Goal: Check status: Check status

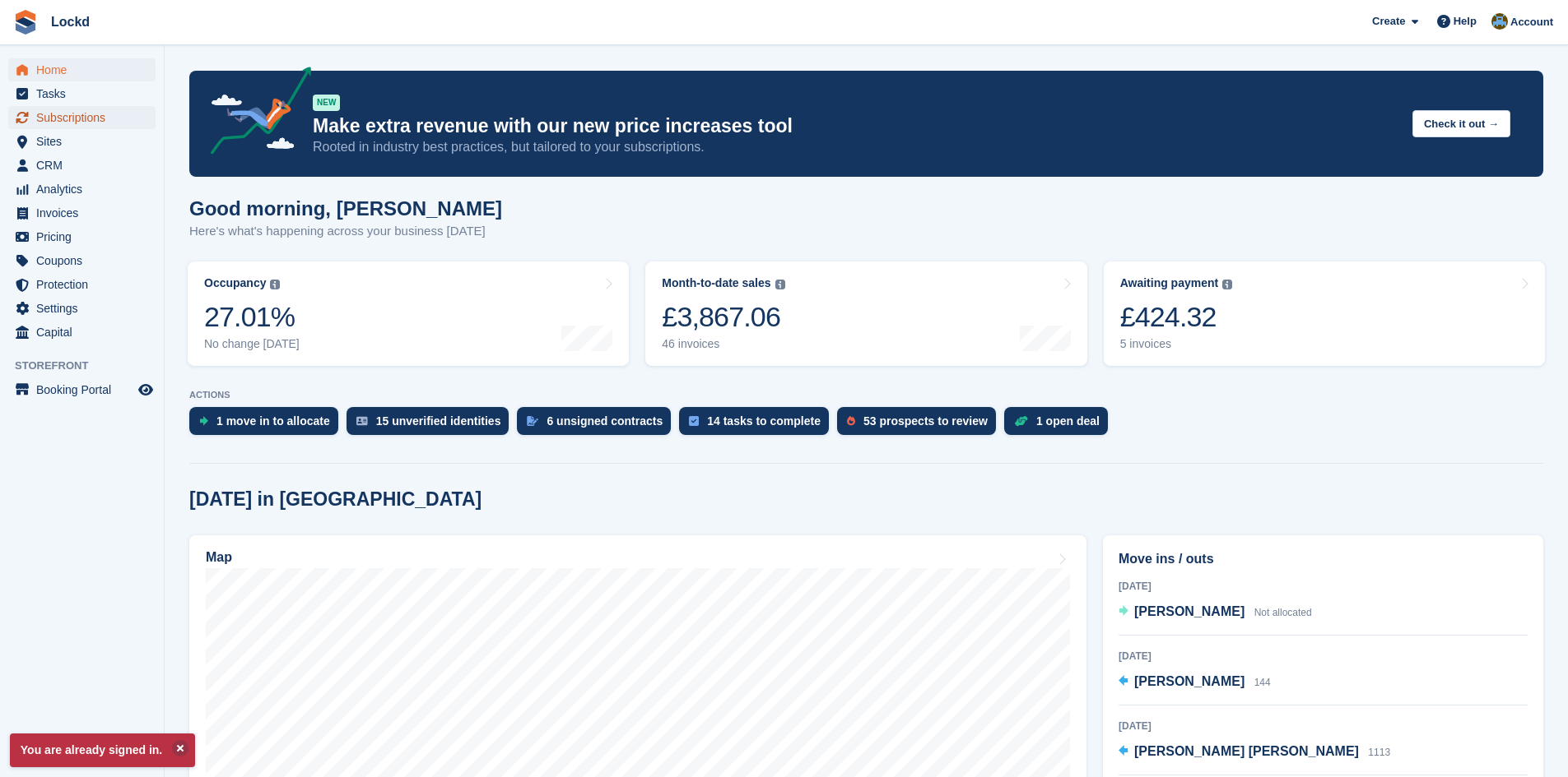
click at [71, 111] on span "Subscriptions" at bounding box center [85, 117] width 98 height 23
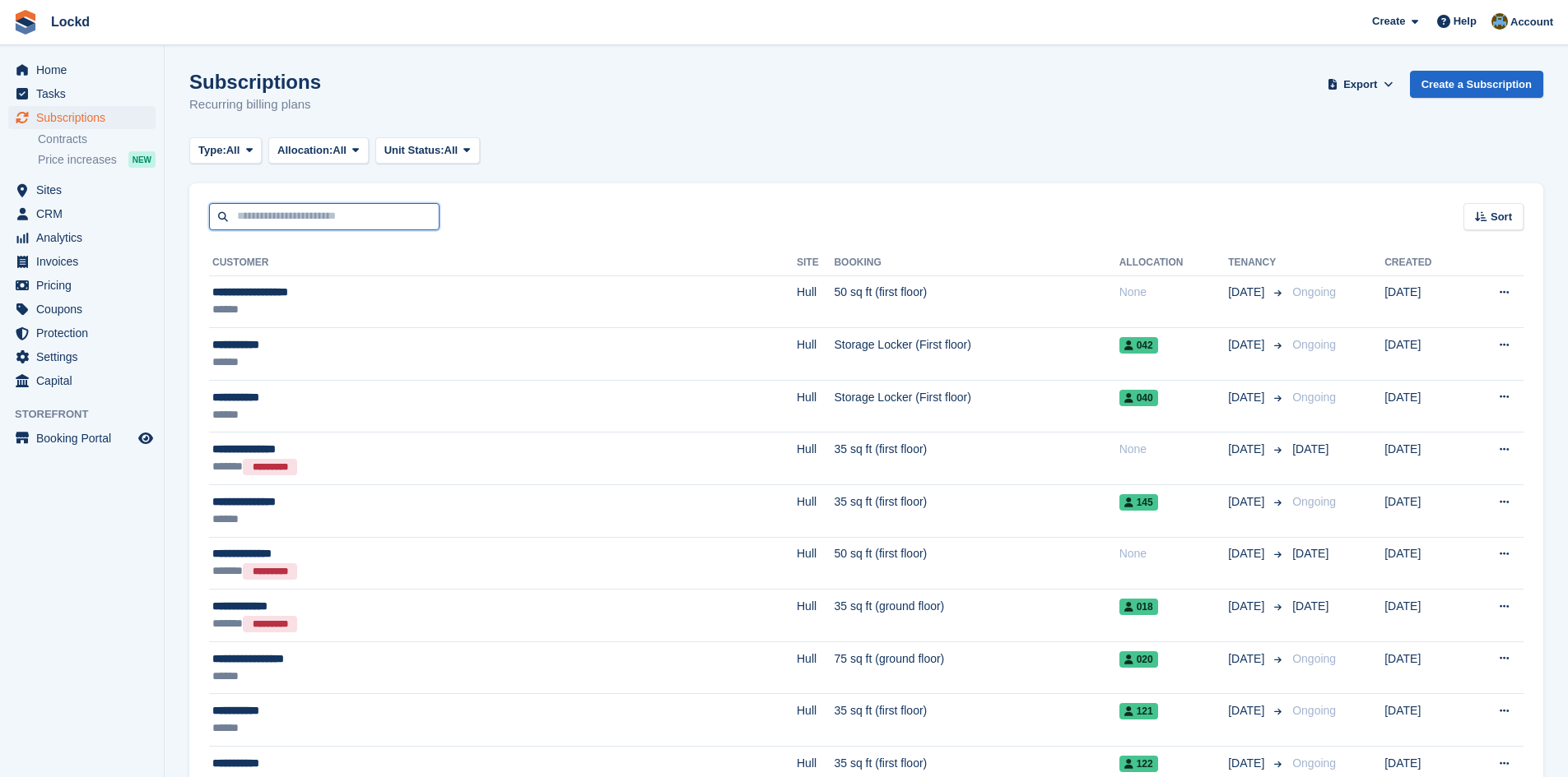
click at [284, 214] on input "text" at bounding box center [324, 217] width 230 height 27
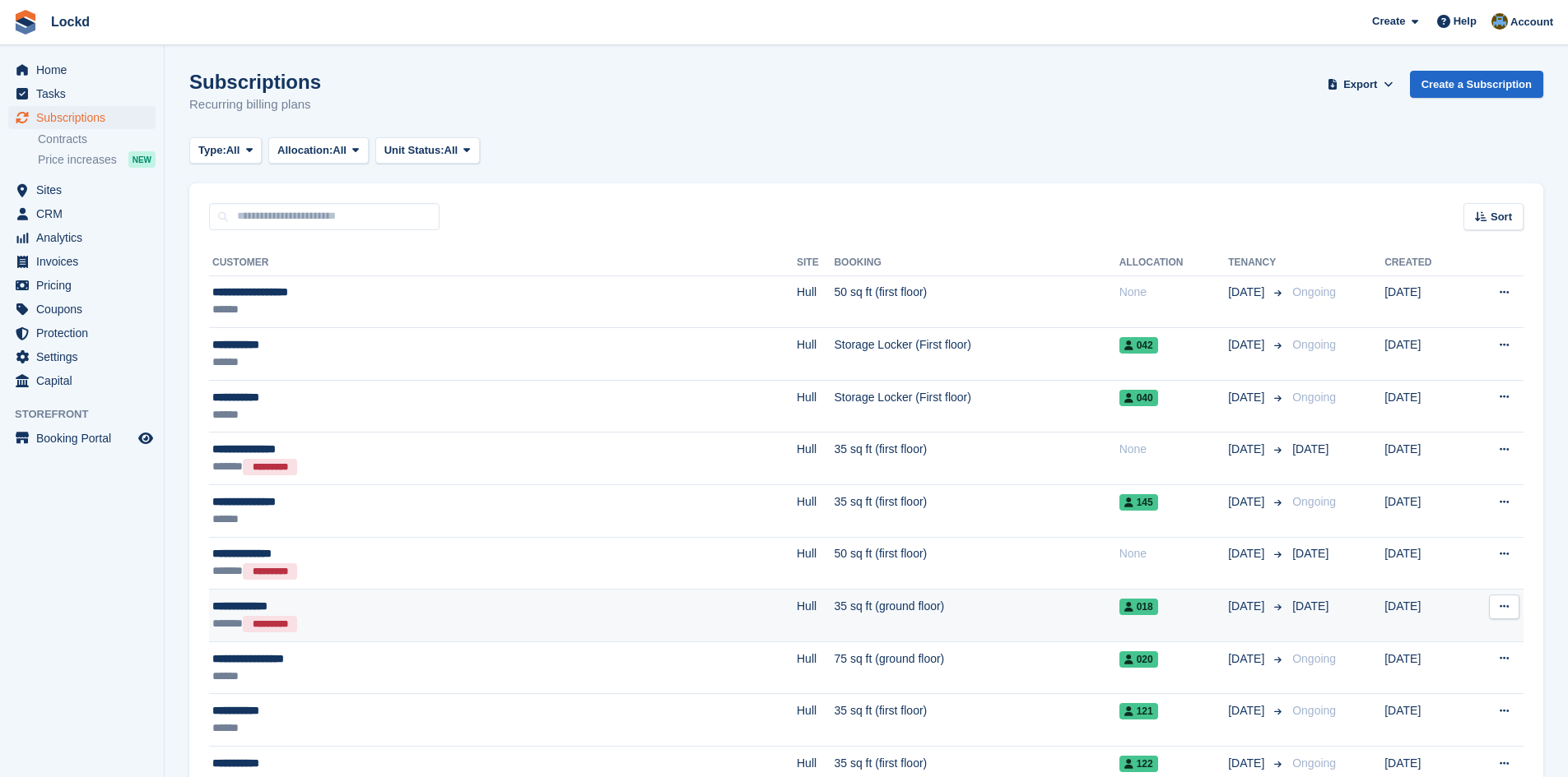
click at [491, 613] on div "**********" at bounding box center [383, 606] width 342 height 18
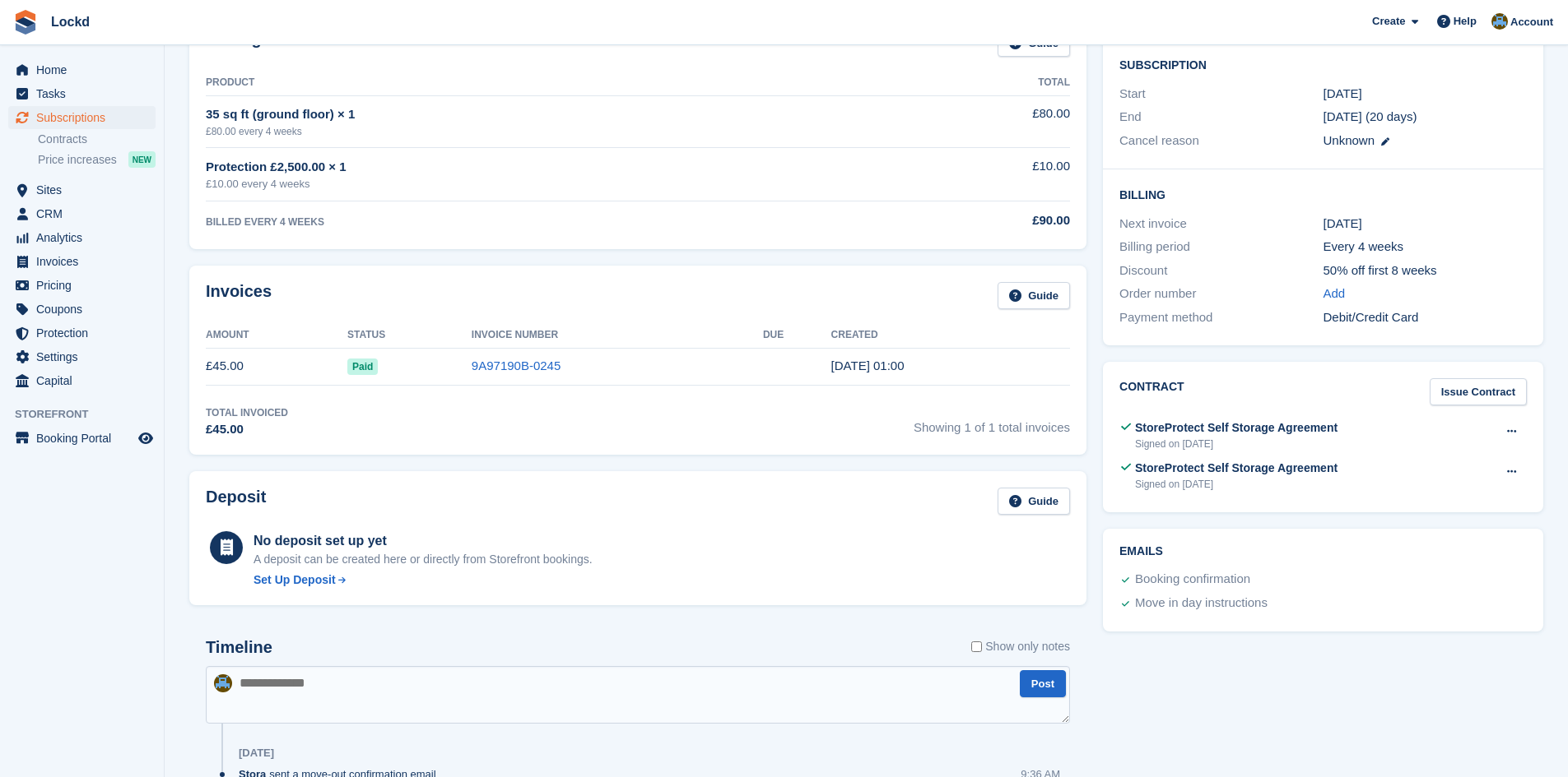
scroll to position [329, 0]
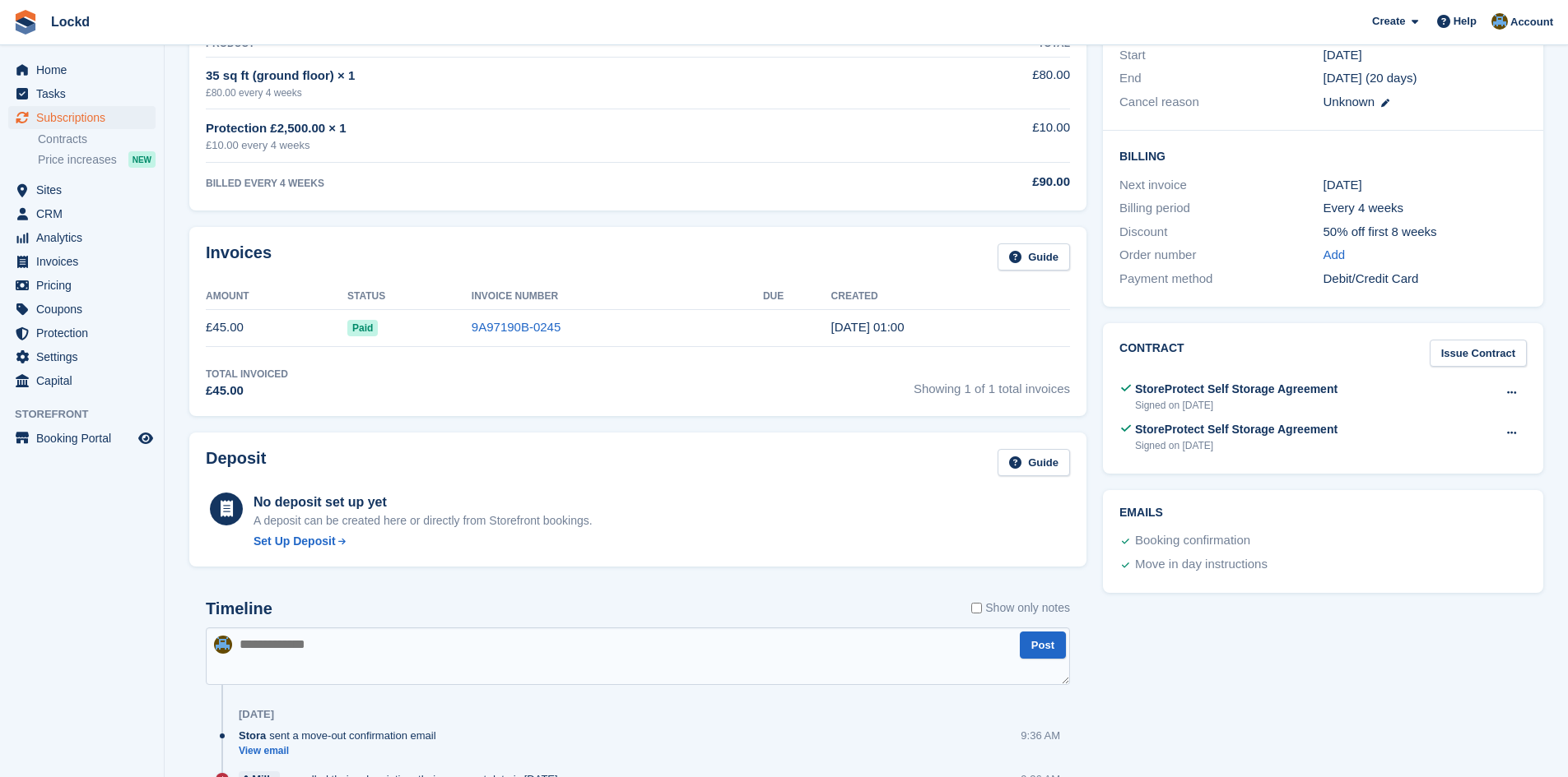
click at [369, 325] on span "Paid" at bounding box center [363, 329] width 30 height 17
click at [486, 323] on link "9A97190B-0245" at bounding box center [516, 327] width 89 height 14
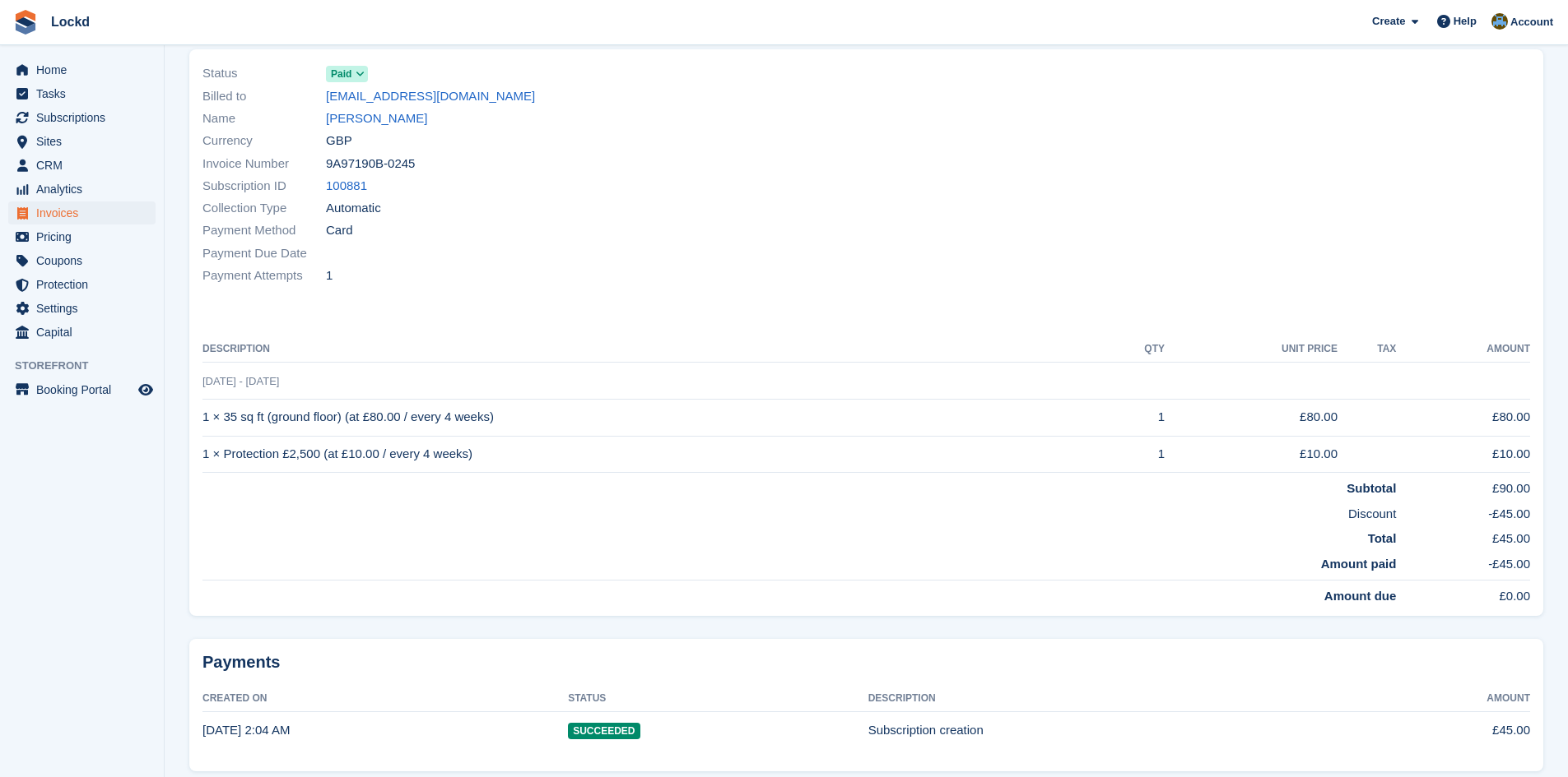
scroll to position [165, 0]
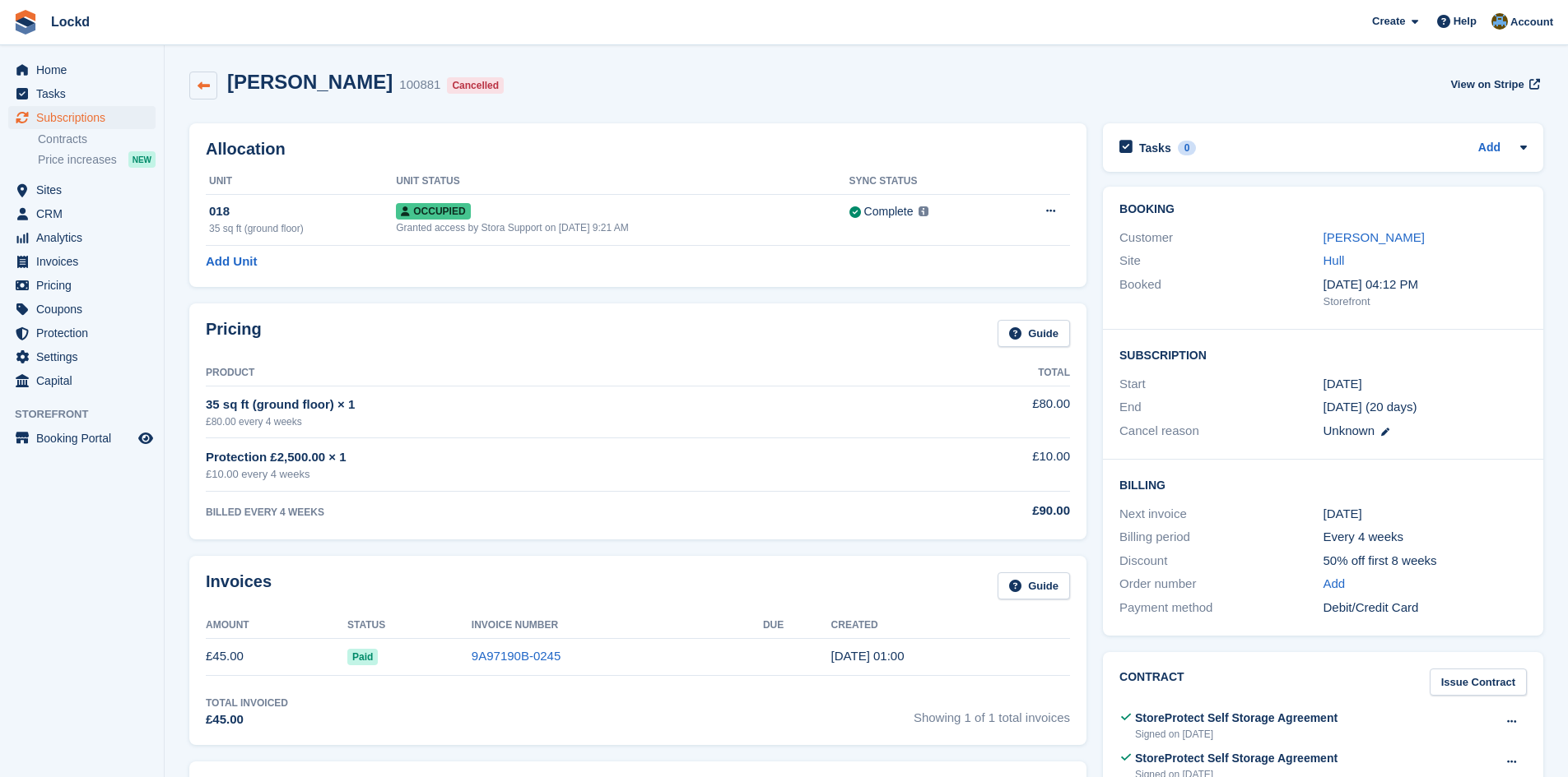
click at [206, 86] on icon at bounding box center [204, 86] width 13 height 13
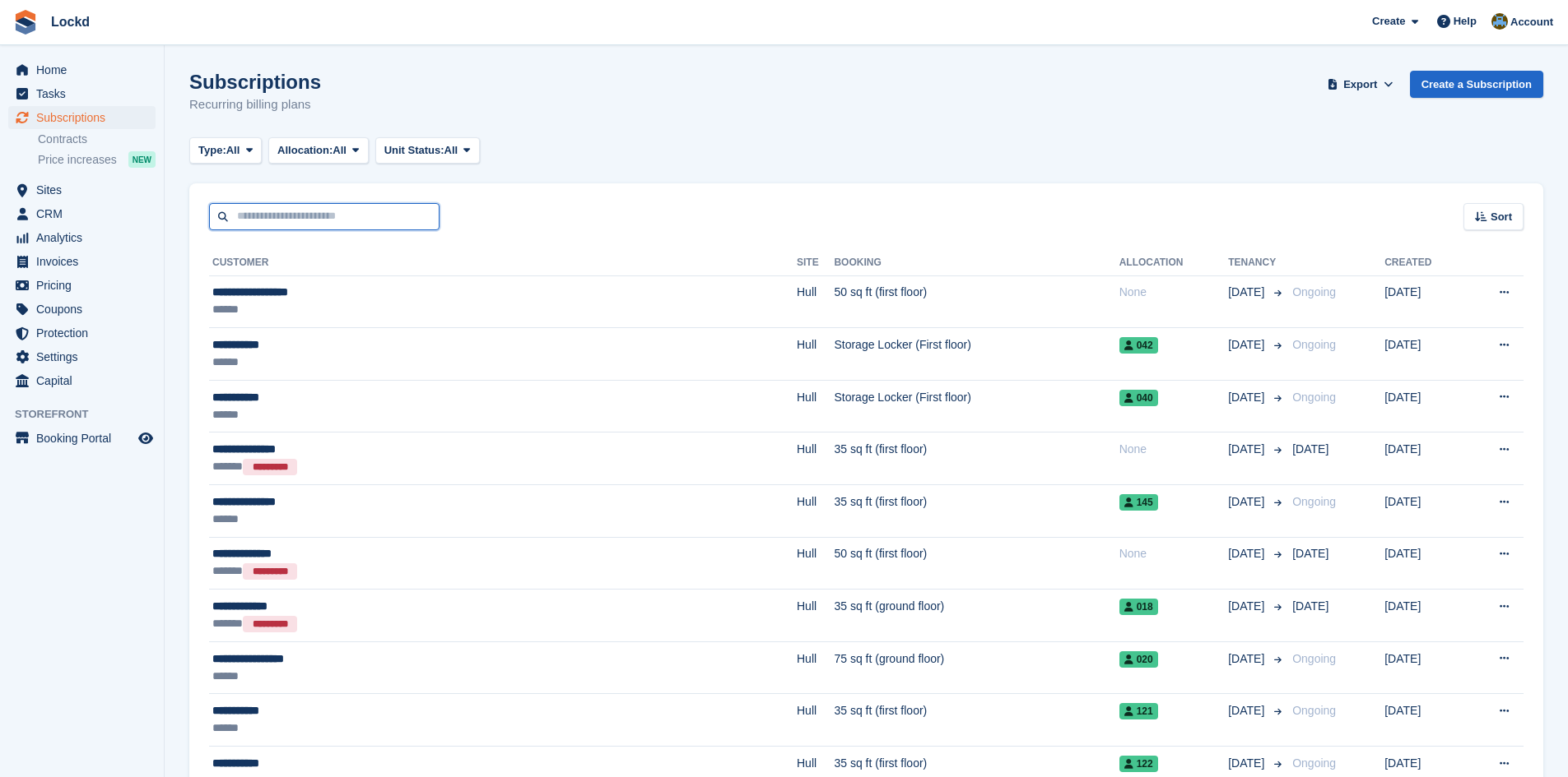
click at [300, 219] on input "text" at bounding box center [324, 217] width 230 height 27
type input "****"
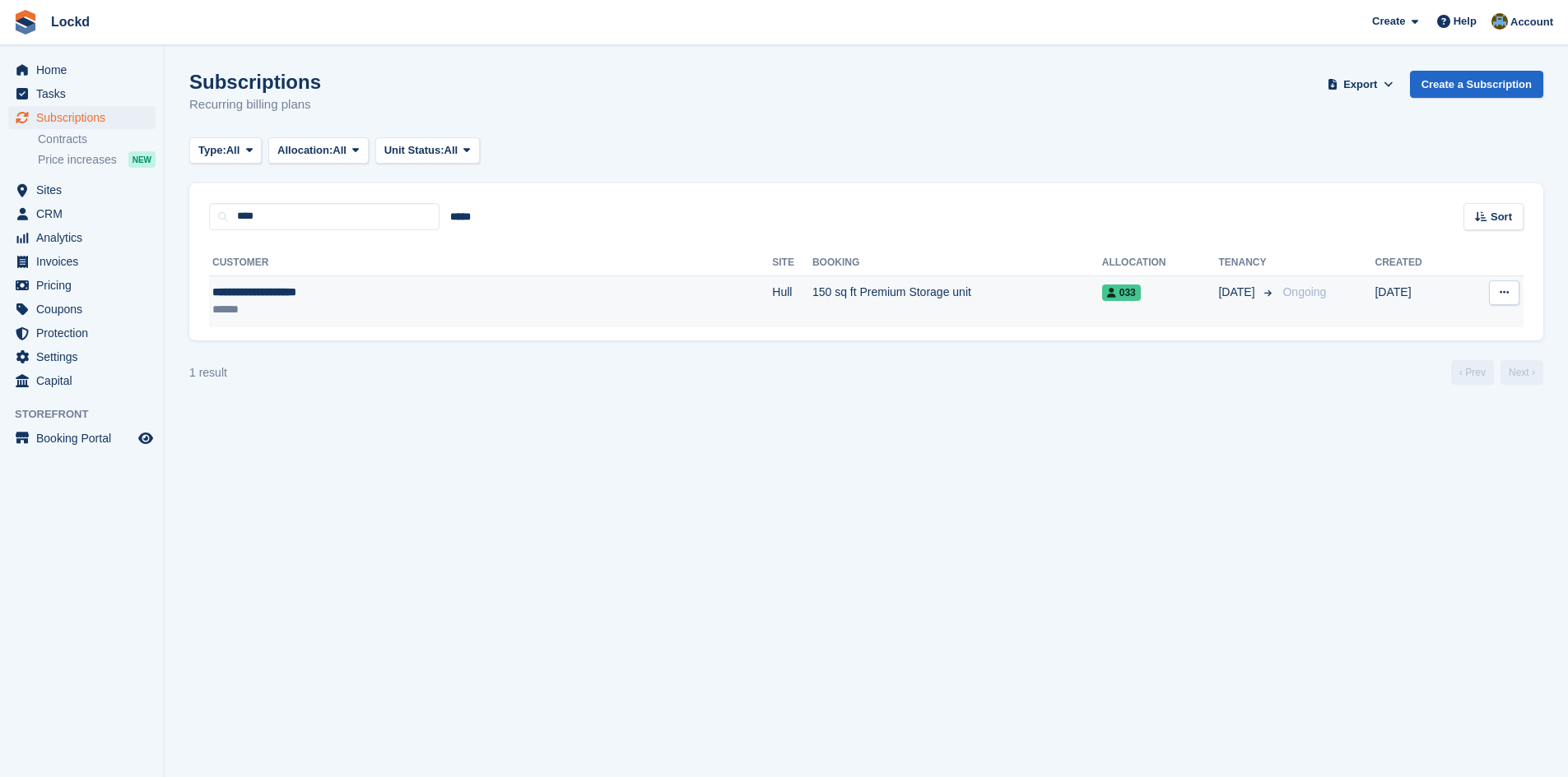
click at [1405, 296] on td "[DATE]" at bounding box center [1417, 302] width 86 height 52
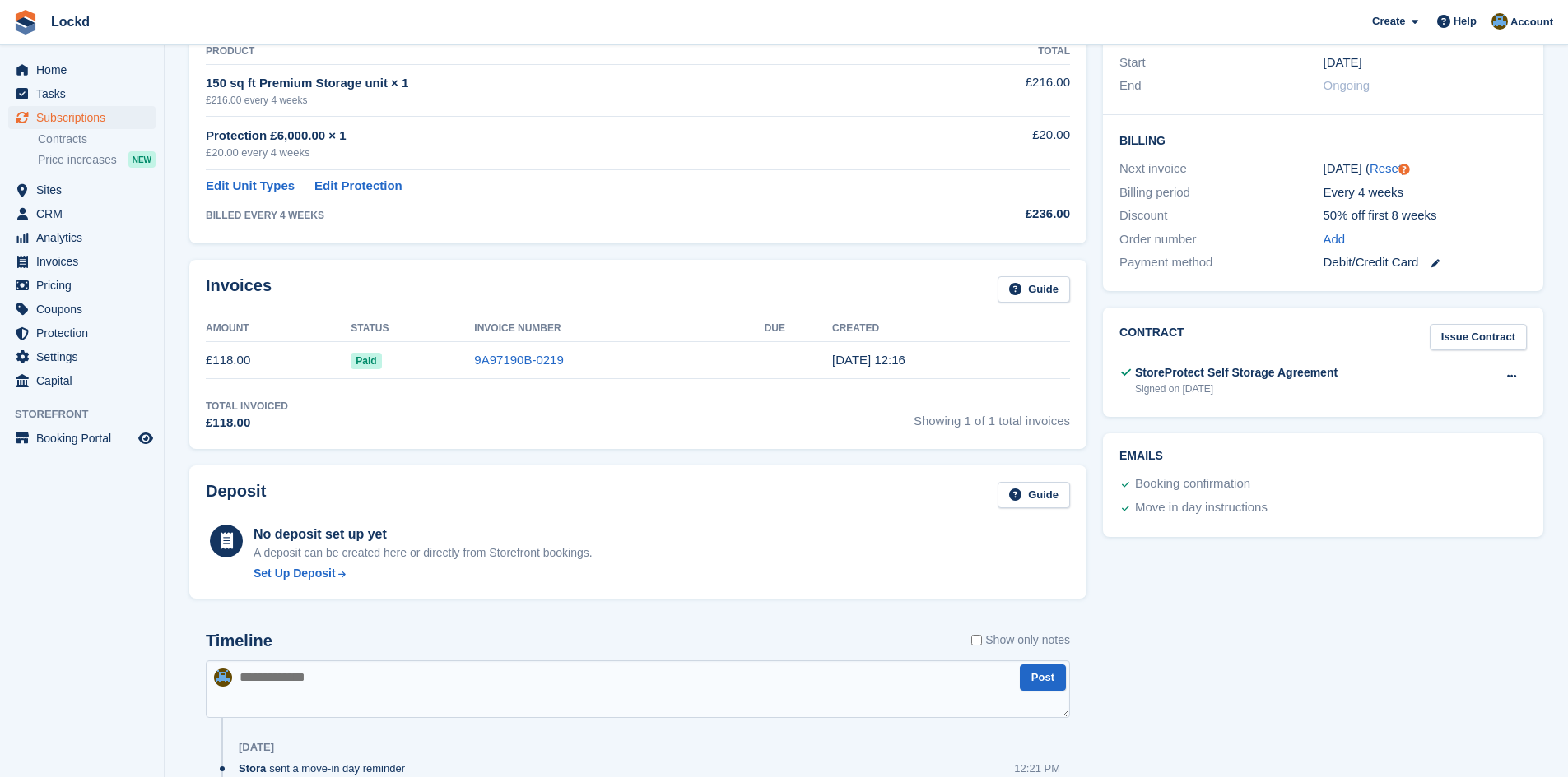
scroll to position [329, 0]
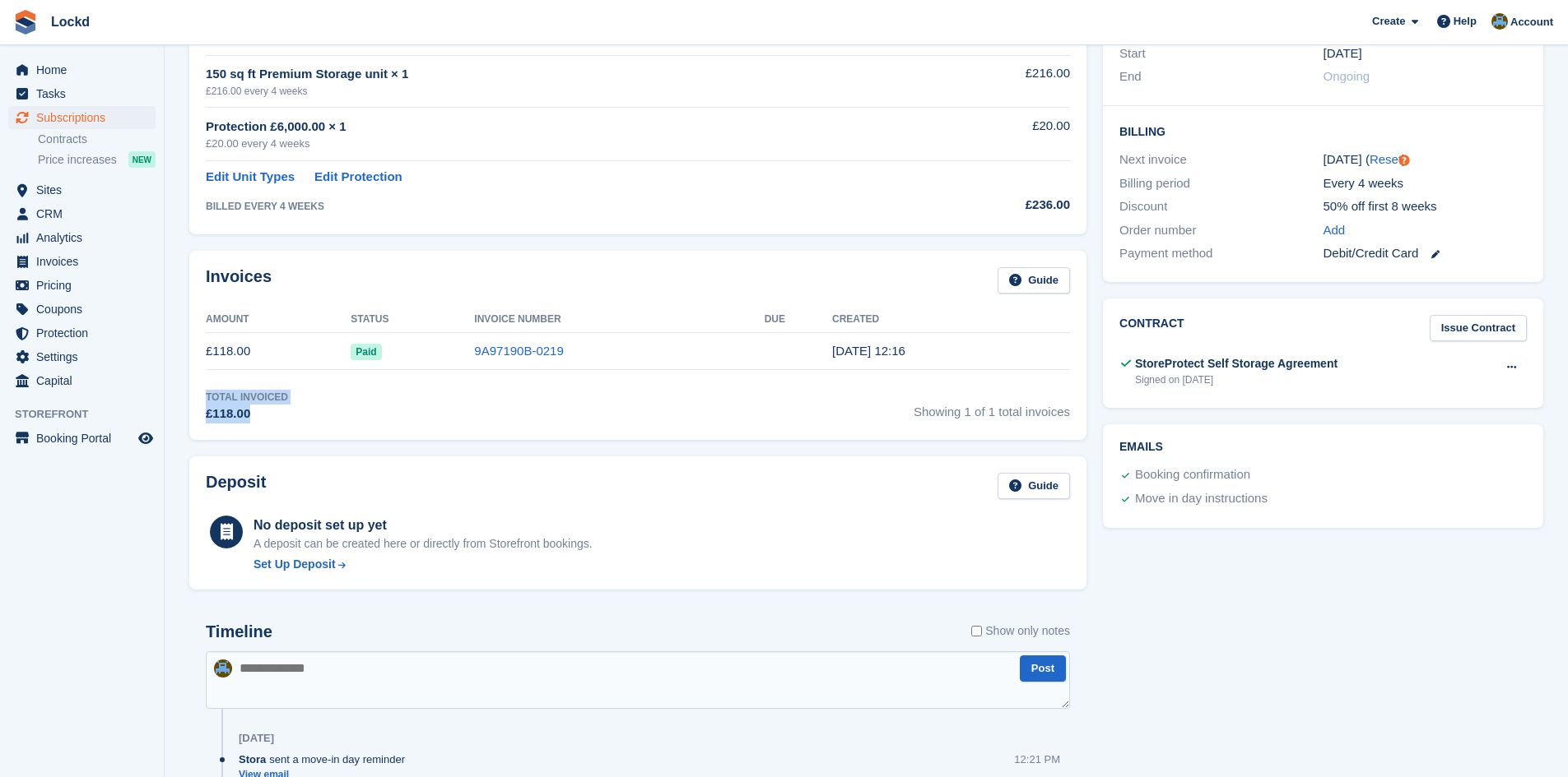
drag, startPoint x: 255, startPoint y: 417, endPoint x: 205, endPoint y: 403, distance: 51.9
click at [205, 403] on div "Invoices Guide Amount Status Invoice Number Due Created £118.00 Paid 9A97190B-0…" at bounding box center [638, 345] width 897 height 189
copy div "Total Invoiced £118.00"
drag, startPoint x: 837, startPoint y: 351, endPoint x: 871, endPoint y: 349, distance: 34.1
click at [871, 349] on time "8 Aug, 12:16" at bounding box center [868, 351] width 73 height 14
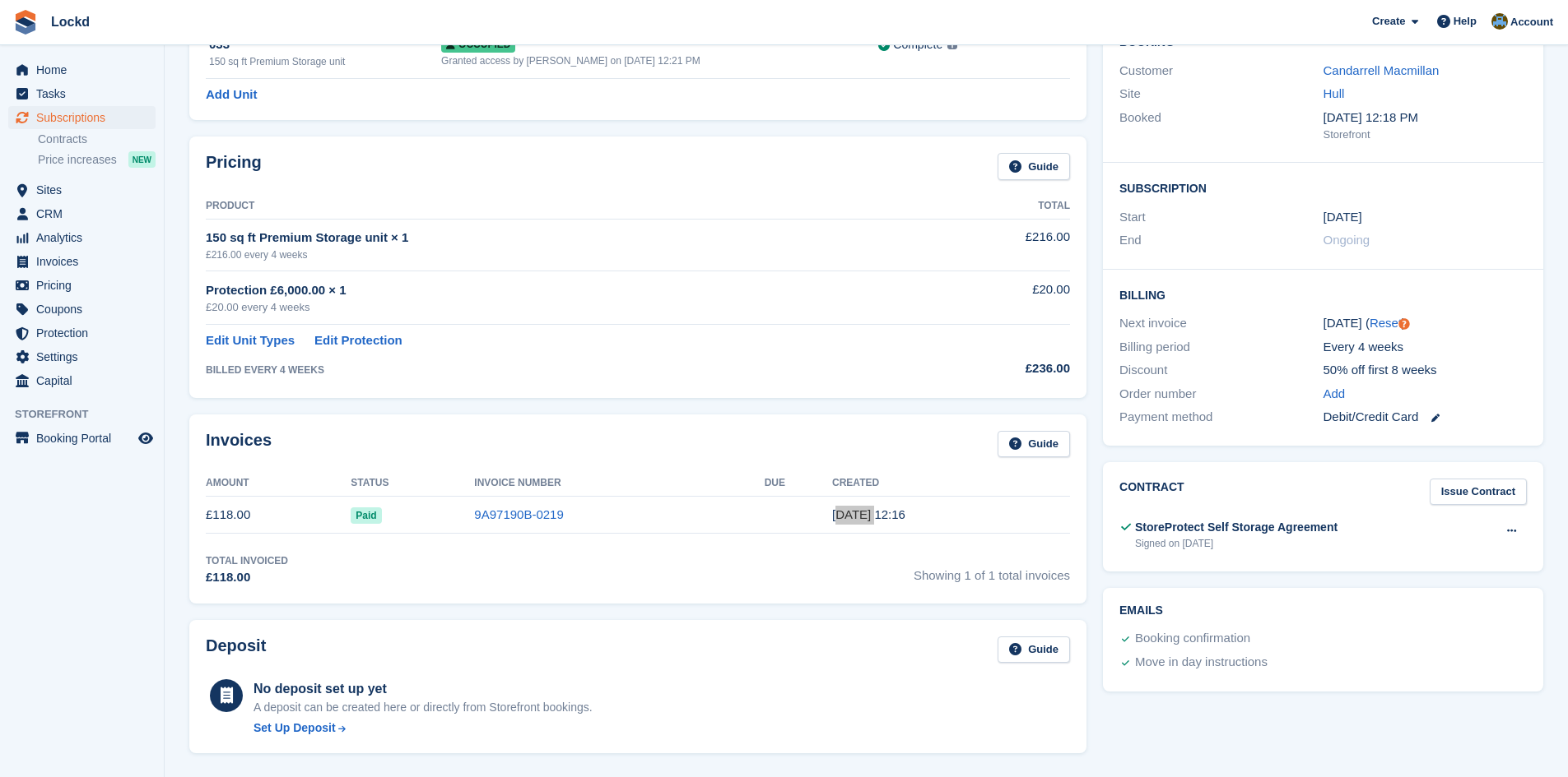
scroll to position [411, 0]
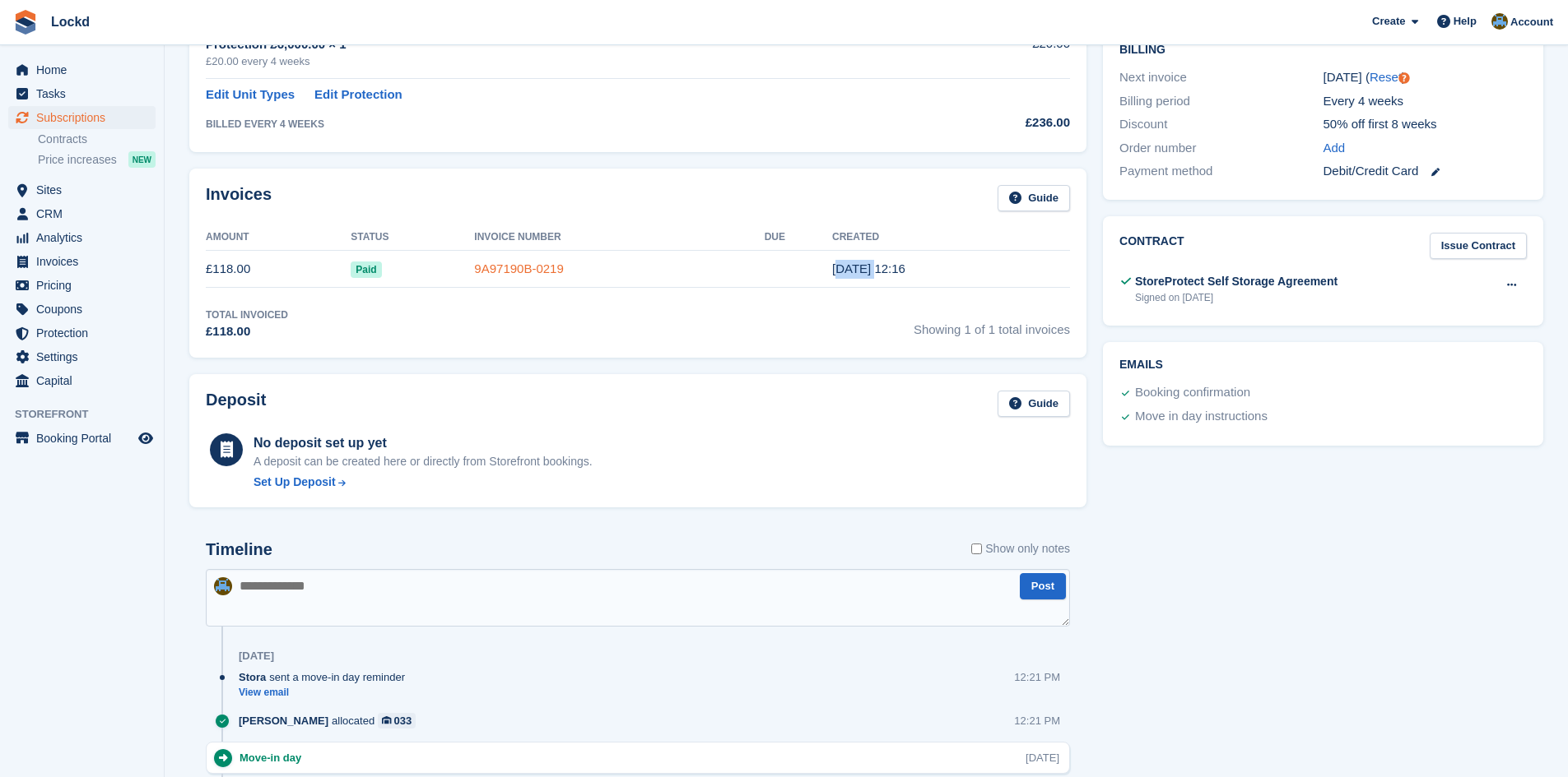
click at [496, 269] on link "9A97190B-0219" at bounding box center [518, 268] width 89 height 14
